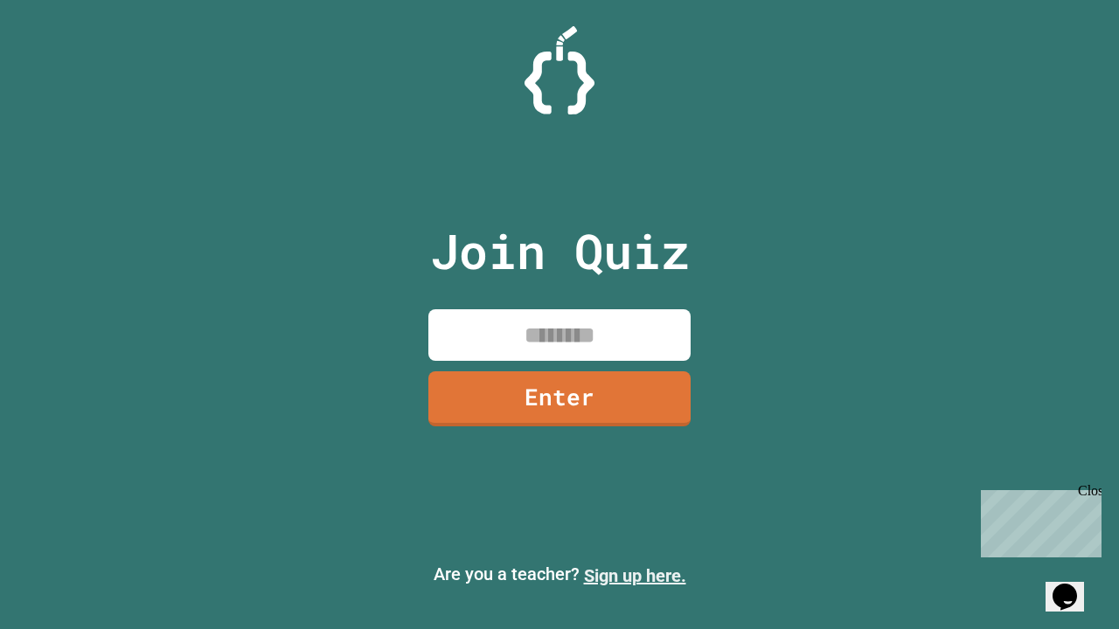
click at [635, 576] on link "Sign up here." at bounding box center [635, 575] width 102 height 21
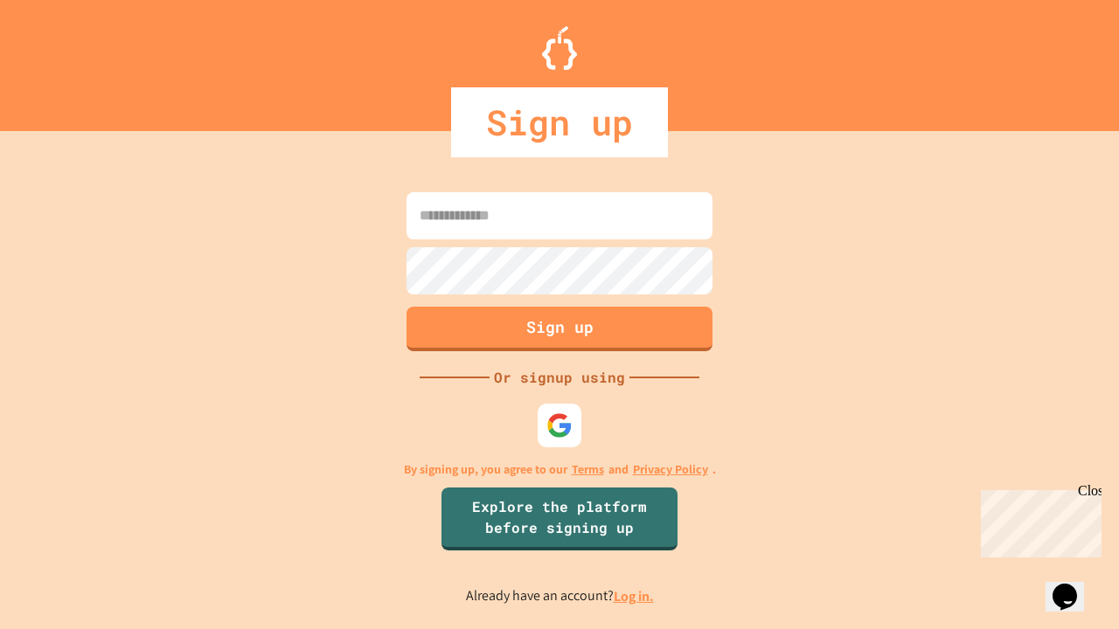
click at [635, 596] on link "Log in." at bounding box center [634, 596] width 40 height 18
